Goal: Navigation & Orientation: Understand site structure

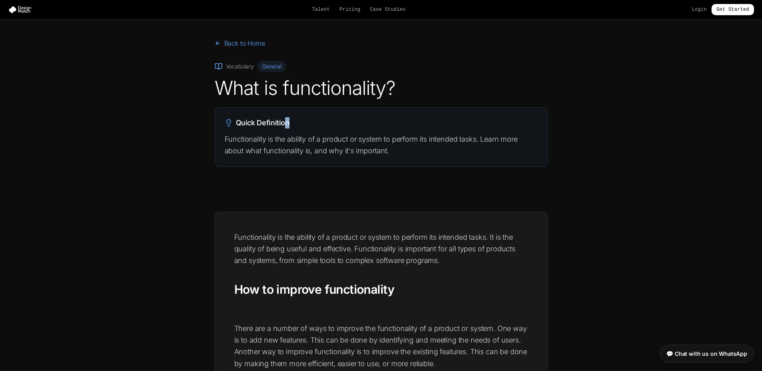
drag, startPoint x: 287, startPoint y: 124, endPoint x: 371, endPoint y: 126, distance: 84.1
click at [365, 126] on h2 "Quick Definition" at bounding box center [381, 122] width 313 height 11
click at [371, 126] on h2 "Quick Definition" at bounding box center [381, 122] width 313 height 11
click at [351, 11] on link "Pricing" at bounding box center [349, 9] width 21 height 6
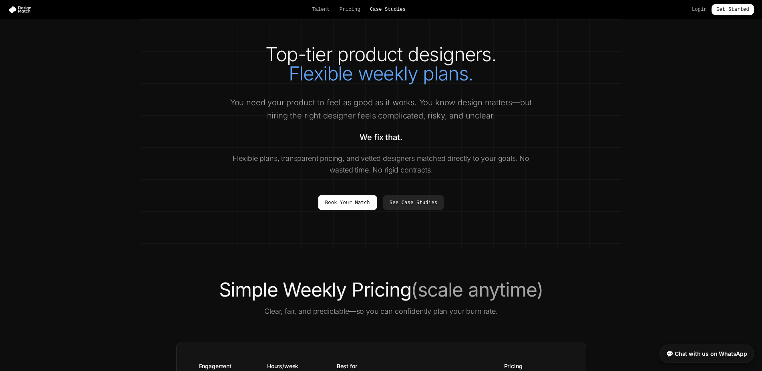
click at [398, 7] on link "Case Studies" at bounding box center [388, 9] width 36 height 6
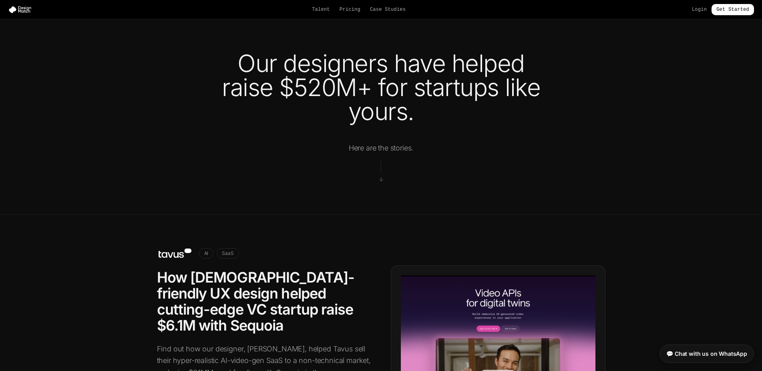
click at [351, 6] on div "Talent Pricing Case Studies Login Get Started" at bounding box center [381, 9] width 762 height 11
click at [326, 9] on link "Talent" at bounding box center [321, 9] width 18 height 6
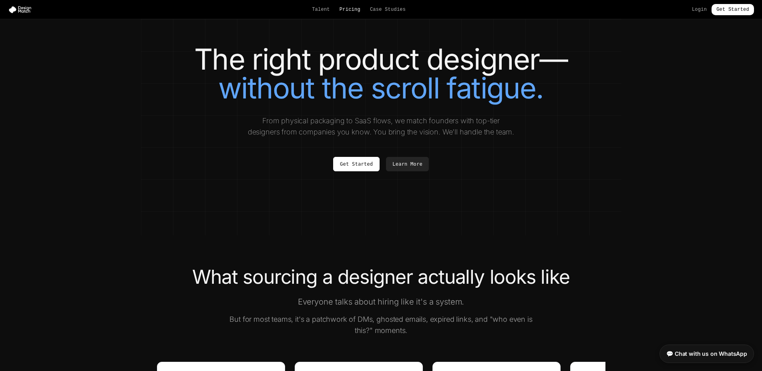
click at [347, 11] on link "Pricing" at bounding box center [349, 9] width 21 height 6
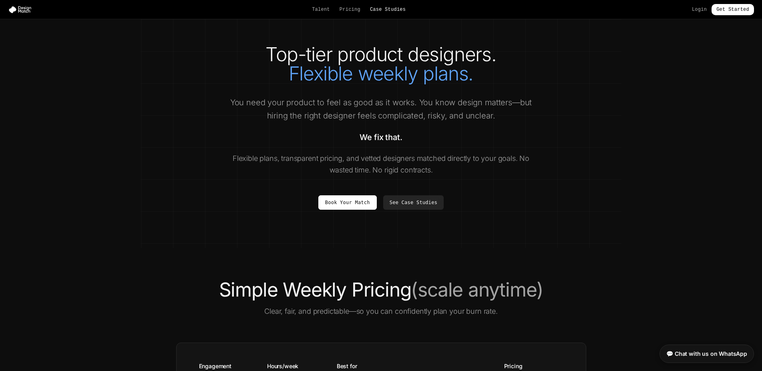
click at [403, 12] on link "Case Studies" at bounding box center [388, 9] width 36 height 6
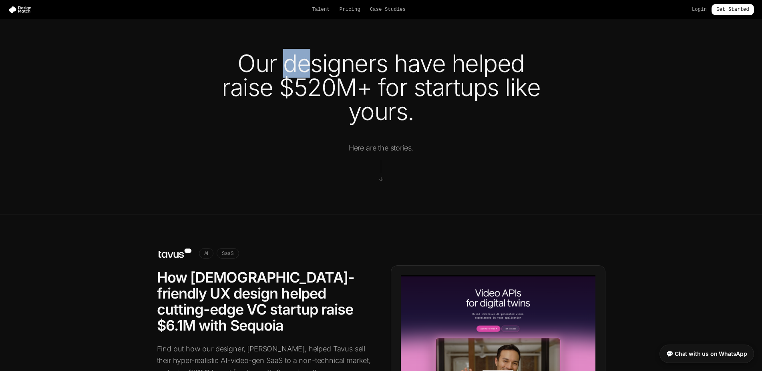
drag, startPoint x: 281, startPoint y: 57, endPoint x: 462, endPoint y: 64, distance: 181.5
click at [408, 63] on h1 "Our designers have helped raise $520M+ for startups like yours." at bounding box center [381, 87] width 359 height 72
click at [462, 64] on h1 "Our designers have helped raise $520M+ for startups like yours." at bounding box center [381, 87] width 359 height 72
click at [365, 53] on h1 "Our designers have helped raise $520M+ for startups like yours." at bounding box center [381, 87] width 359 height 72
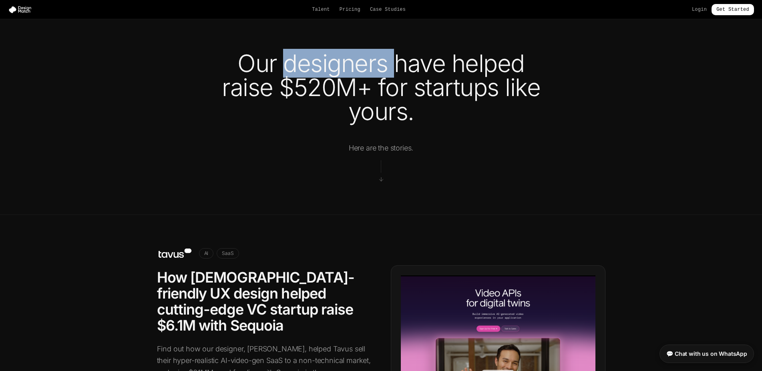
click at [365, 53] on h1 "Our designers have helped raise $520M+ for startups like yours." at bounding box center [381, 87] width 359 height 72
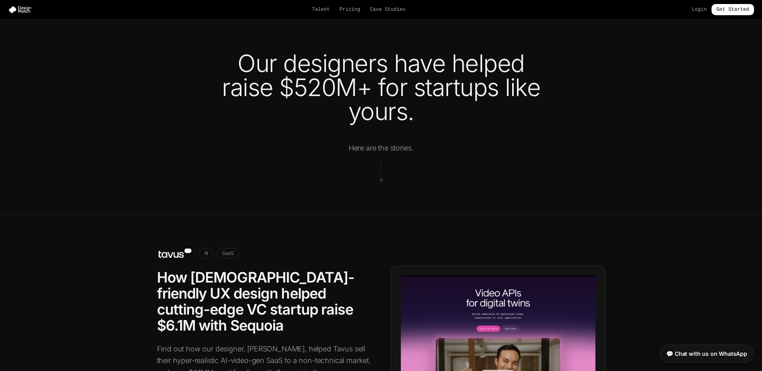
click at [365, 53] on h1 "Our designers have helped raise $520M+ for startups like yours." at bounding box center [381, 87] width 359 height 72
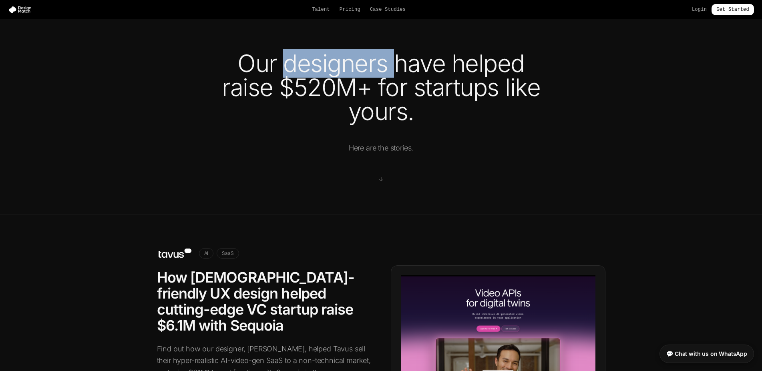
click at [365, 53] on h1 "Our designers have helped raise $520M+ for startups like yours." at bounding box center [381, 87] width 359 height 72
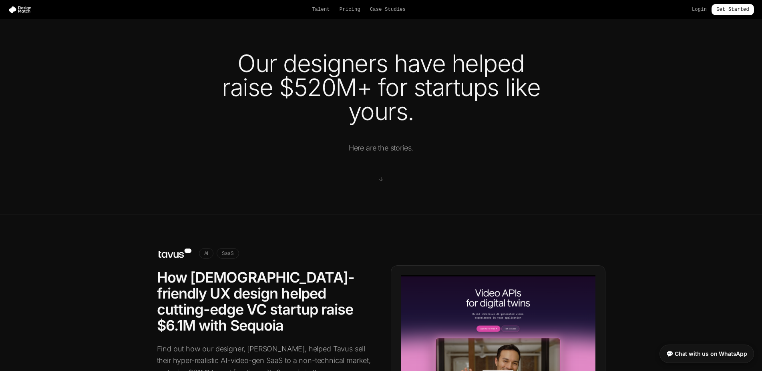
click at [365, 53] on h1 "Our designers have helped raise $520M+ for startups like yours." at bounding box center [381, 87] width 359 height 72
click at [345, 6] on div "Talent Pricing Case Studies Login Get Started" at bounding box center [381, 9] width 762 height 11
click at [320, 12] on link "Talent" at bounding box center [321, 9] width 18 height 6
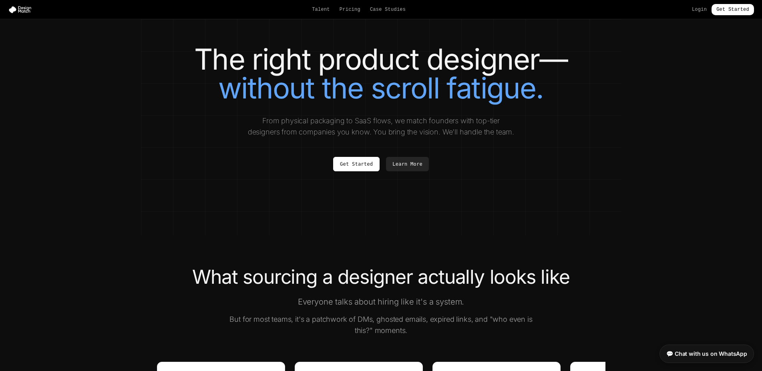
click at [391, 14] on div "Talent Pricing Case Studies Login Get Started" at bounding box center [381, 9] width 762 height 11
click at [382, 6] on link "Case Studies" at bounding box center [388, 9] width 36 height 6
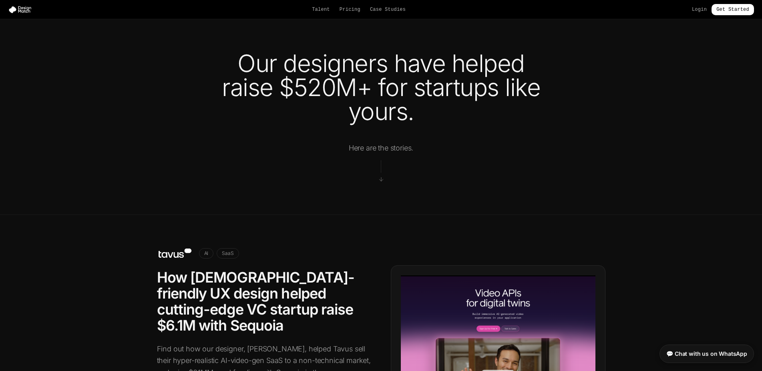
click at [337, 6] on div "Talent Pricing Case Studies Login Get Started" at bounding box center [381, 9] width 762 height 11
click at [303, 6] on div "Talent Pricing Case Studies Login Get Started" at bounding box center [381, 9] width 762 height 11
click at [360, 11] on link "Pricing" at bounding box center [349, 9] width 21 height 6
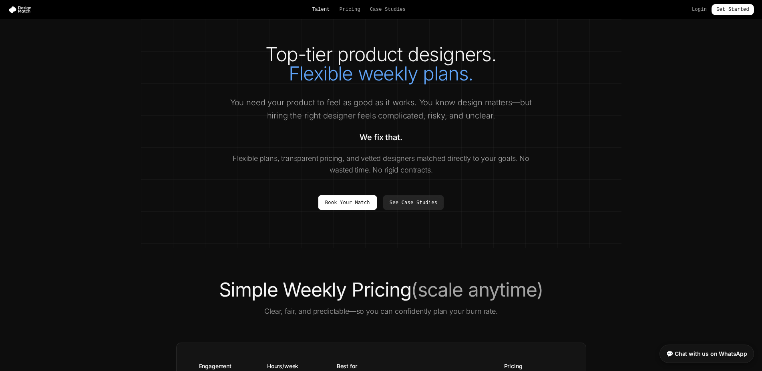
click at [329, 7] on link "Talent" at bounding box center [321, 9] width 18 height 6
